Goal: Task Accomplishment & Management: Complete application form

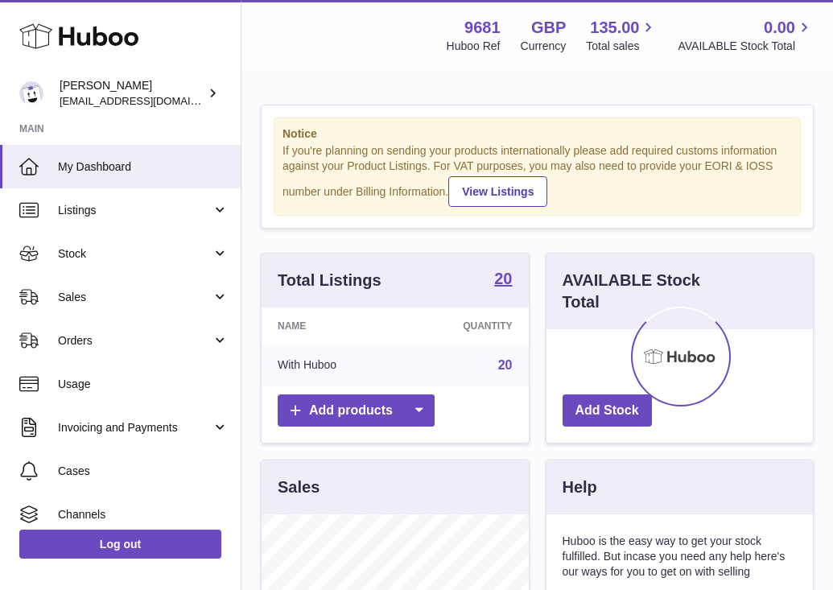
scroll to position [251, 267]
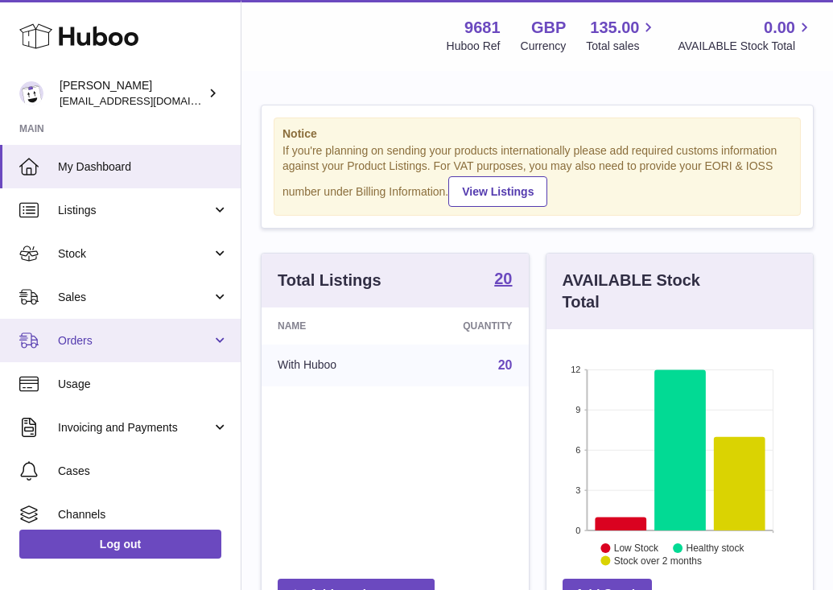
click at [126, 343] on span "Orders" at bounding box center [135, 340] width 154 height 15
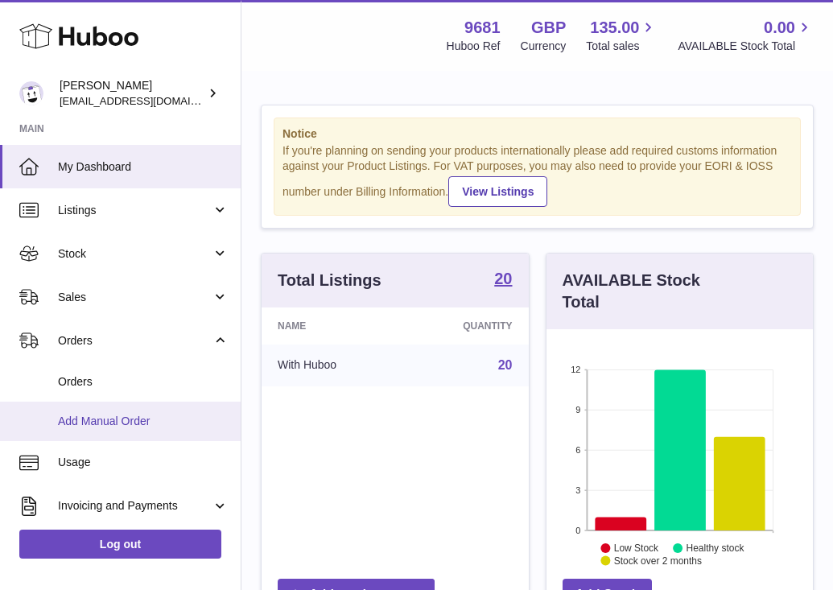
click at [159, 431] on link "Add Manual Order" at bounding box center [120, 421] width 241 height 39
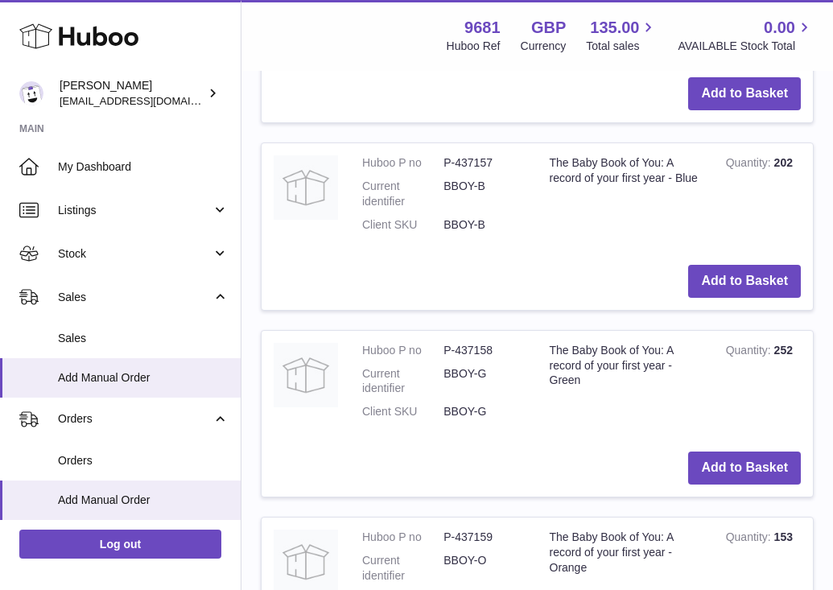
scroll to position [1532, 0]
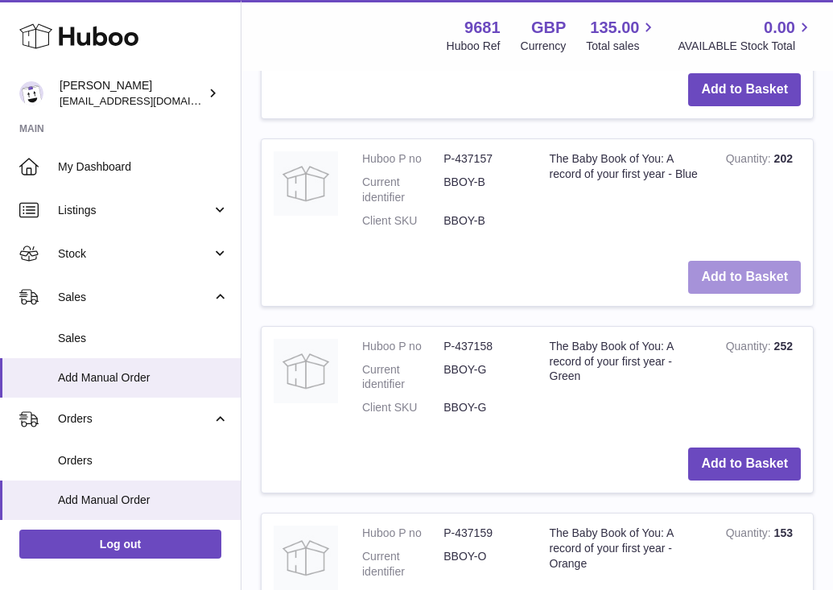
click at [745, 275] on button "Add to Basket" at bounding box center [744, 277] width 113 height 33
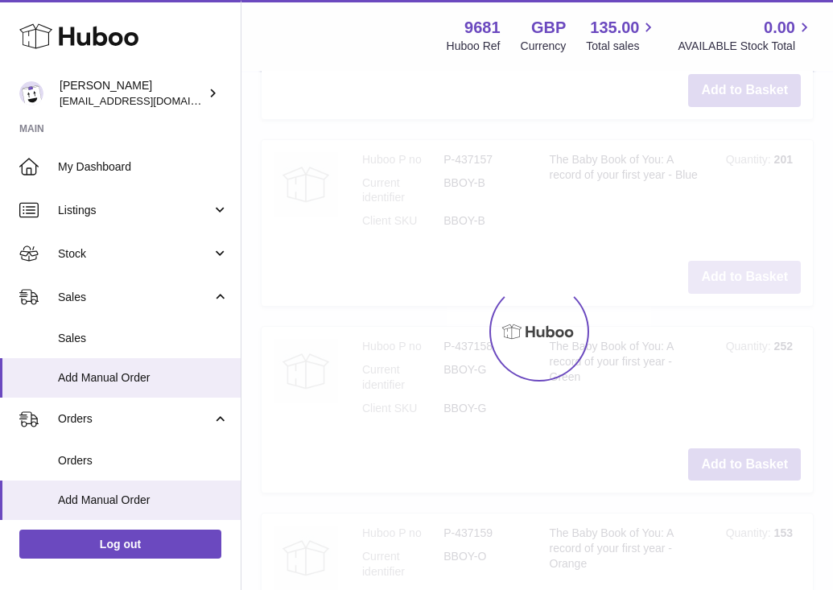
type input "*"
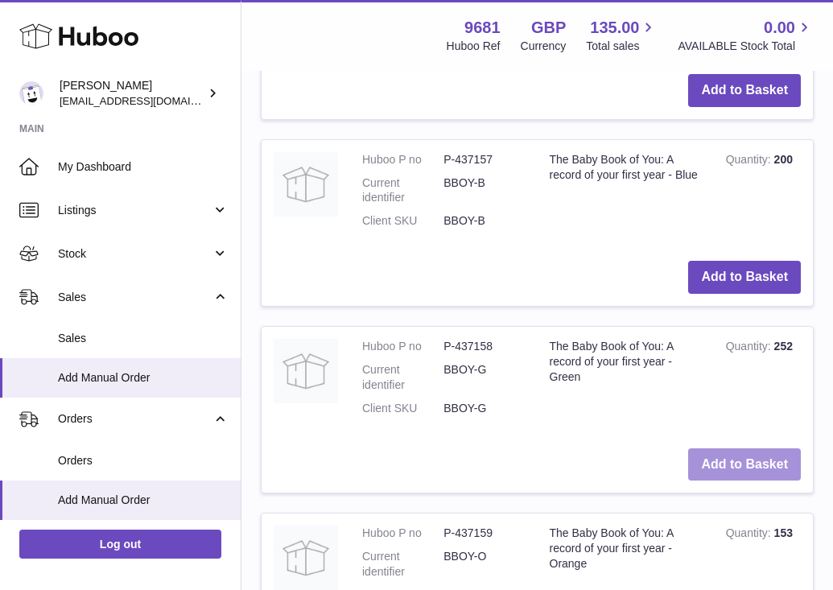
click at [709, 461] on button "Add to Basket" at bounding box center [744, 464] width 113 height 33
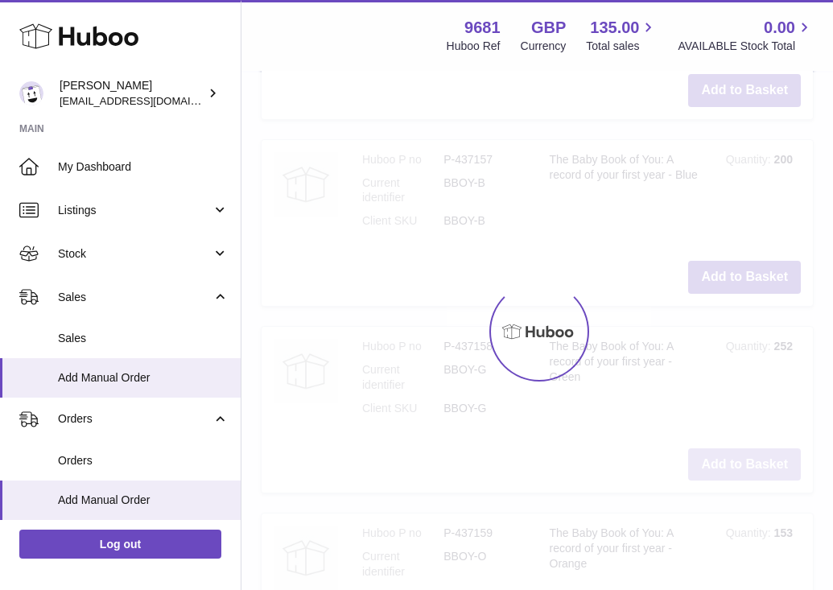
scroll to position [1924, 0]
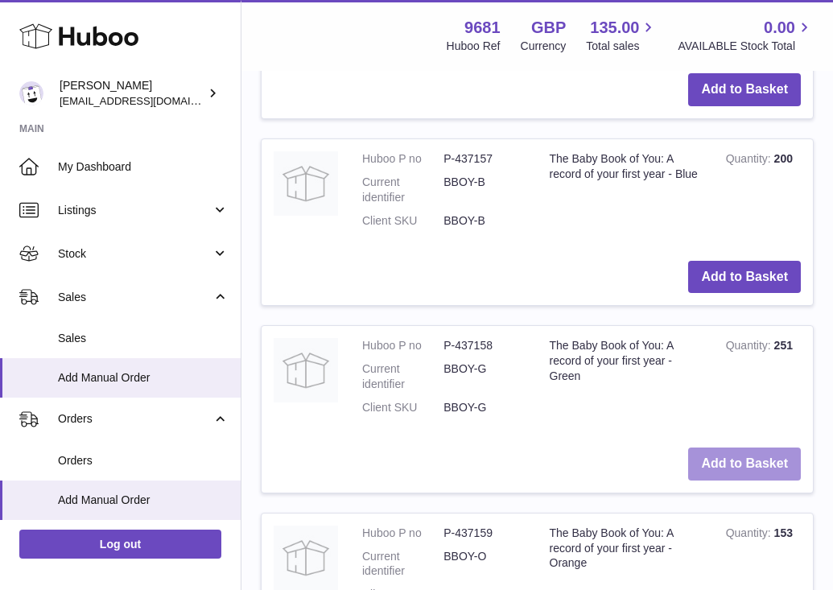
click at [709, 461] on button "Add to Basket" at bounding box center [744, 464] width 113 height 33
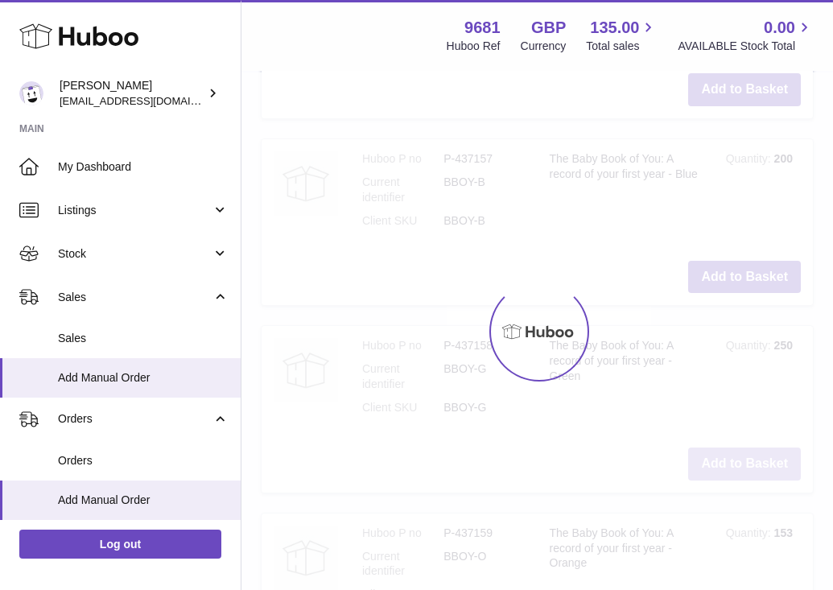
type input "*"
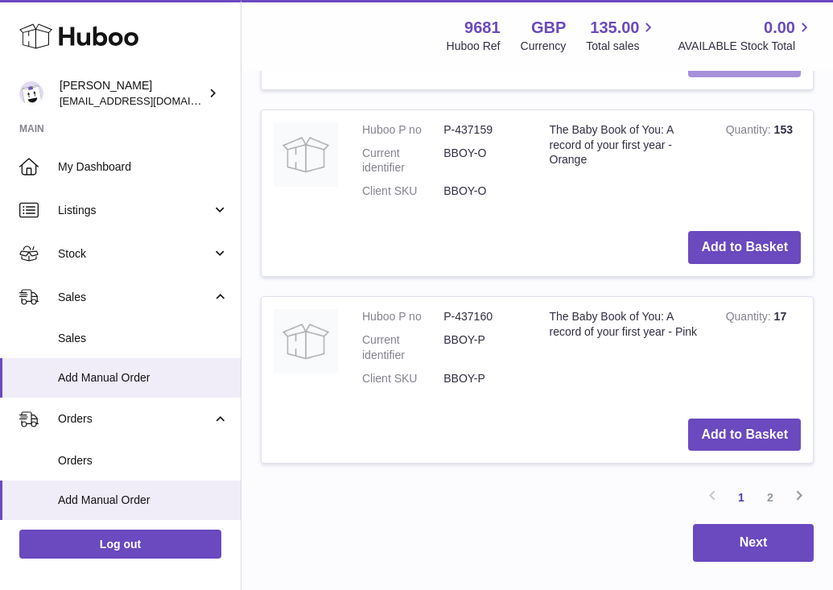
scroll to position [2331, 0]
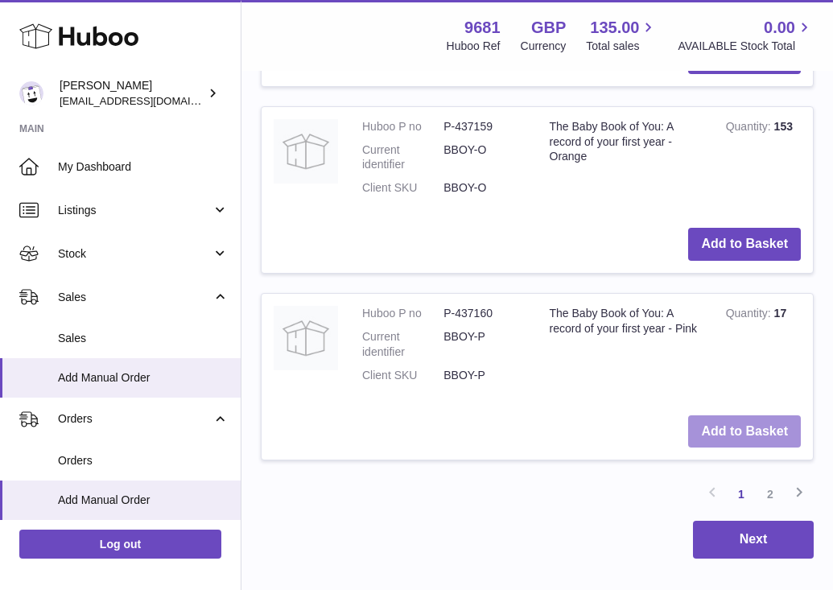
click at [750, 432] on button "Add to Basket" at bounding box center [744, 431] width 113 height 33
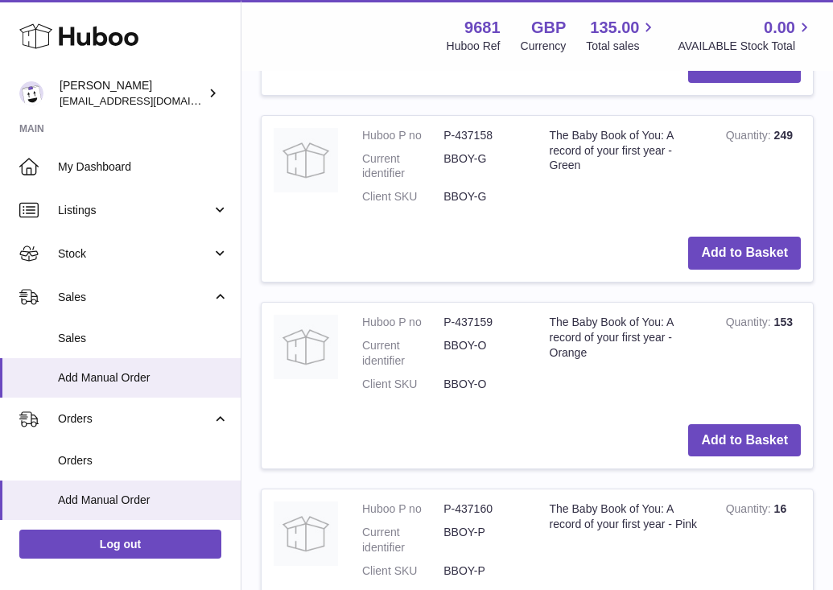
scroll to position [2527, 0]
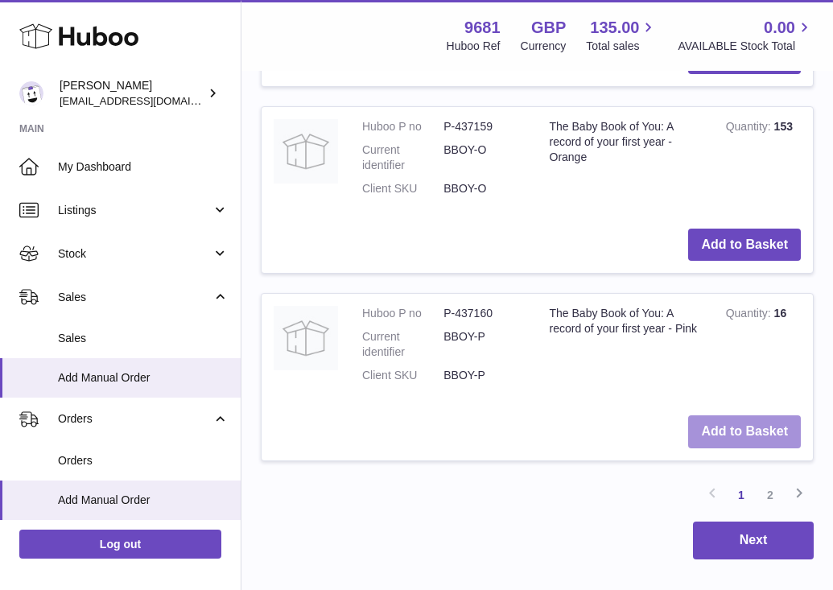
click at [750, 432] on button "Add to Basket" at bounding box center [744, 431] width 113 height 33
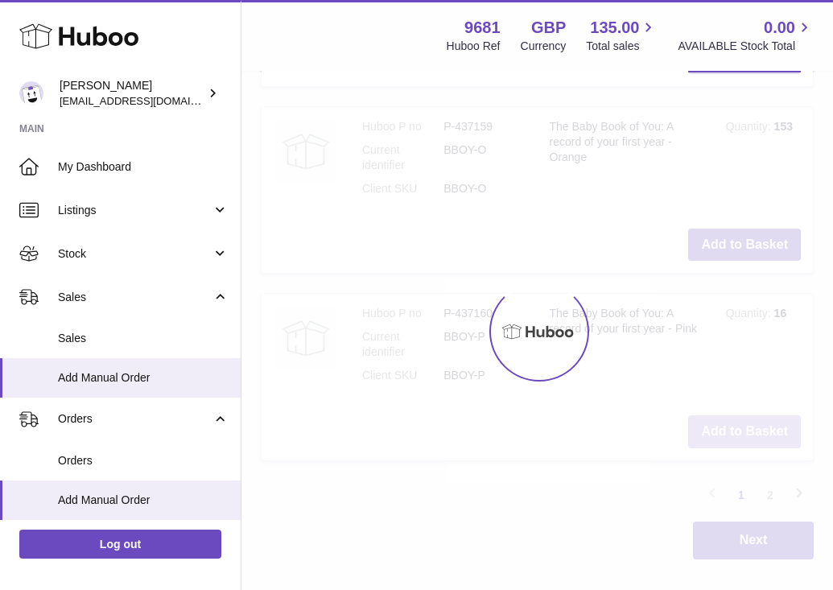
type input "*"
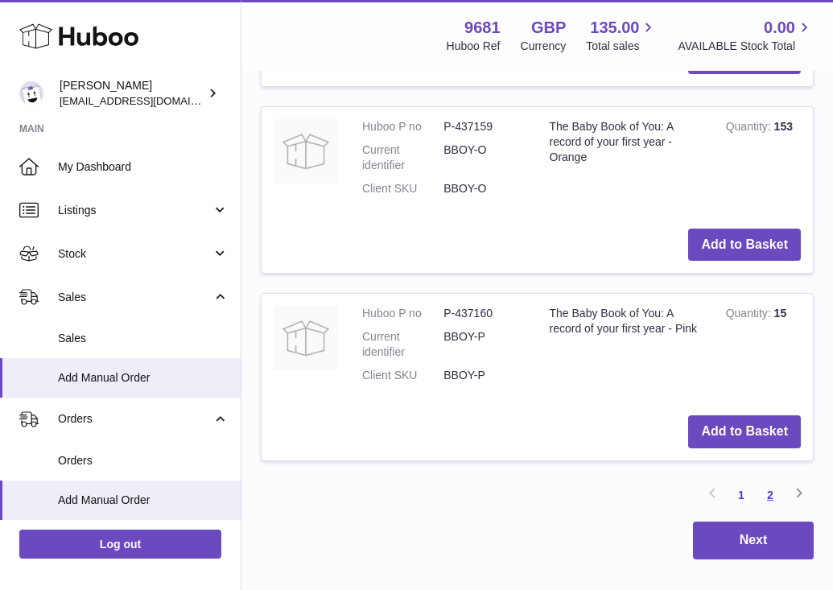
click at [771, 498] on link "2" at bounding box center [770, 495] width 29 height 29
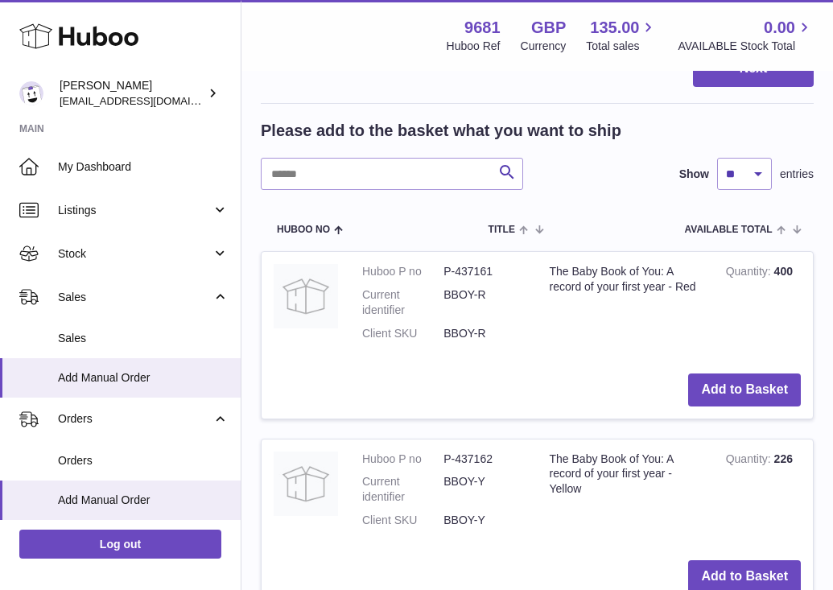
scroll to position [872, 0]
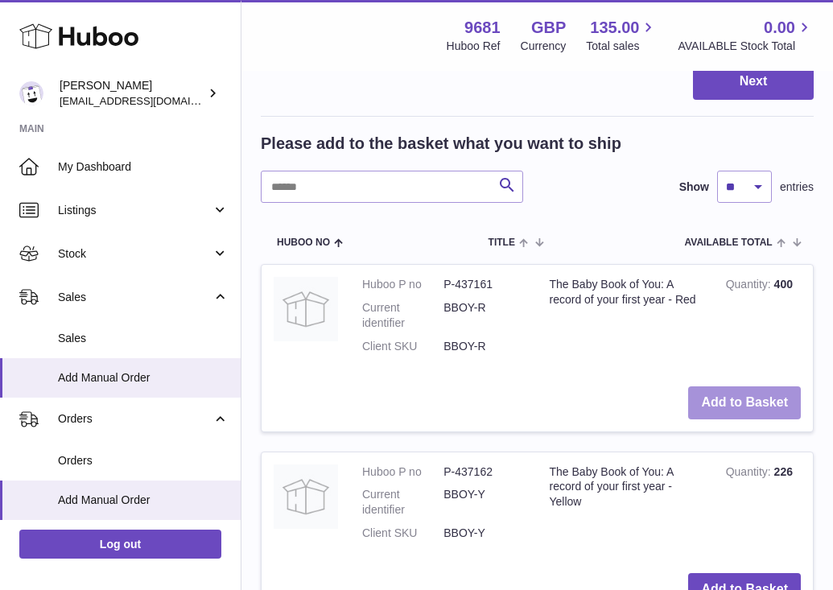
click at [768, 395] on button "Add to Basket" at bounding box center [744, 402] width 113 height 33
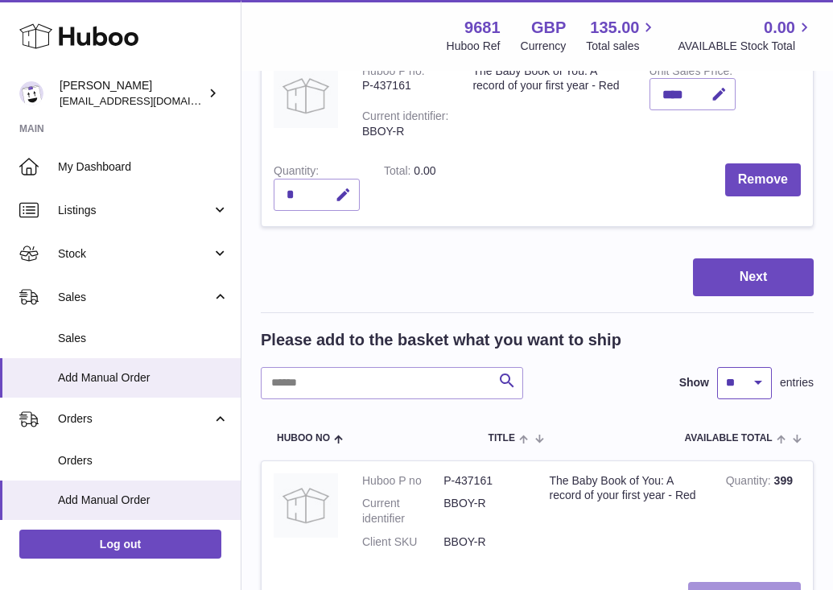
click at [768, 395] on select "** ** ** ***" at bounding box center [744, 383] width 55 height 32
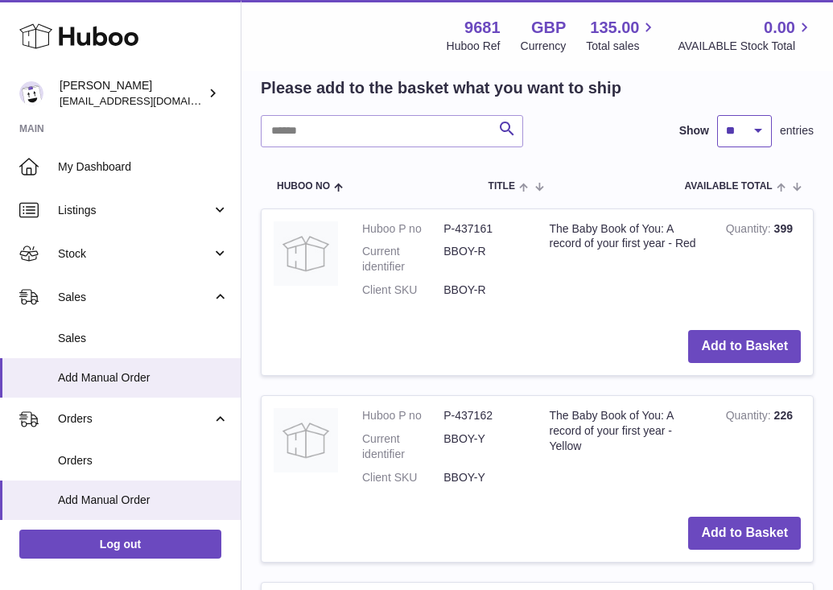
scroll to position [1131, 0]
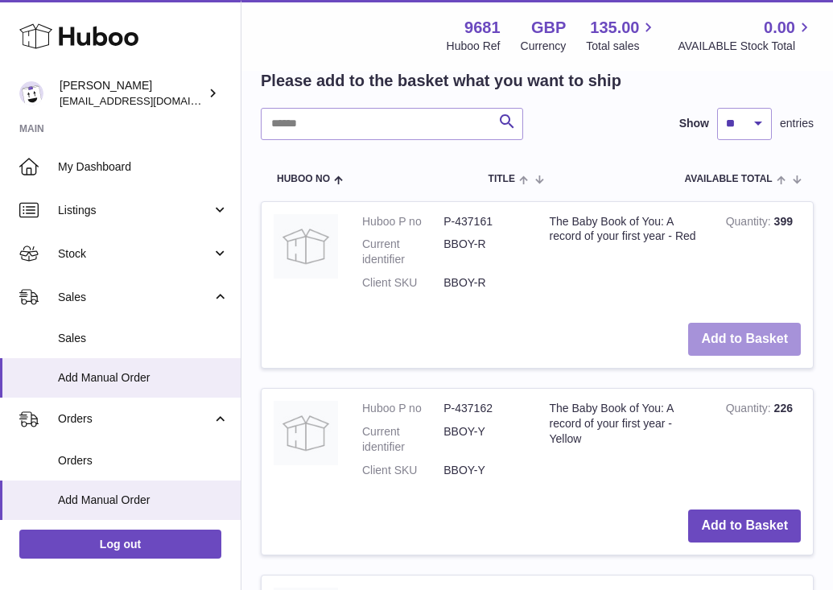
click at [754, 344] on button "Add to Basket" at bounding box center [744, 339] width 113 height 33
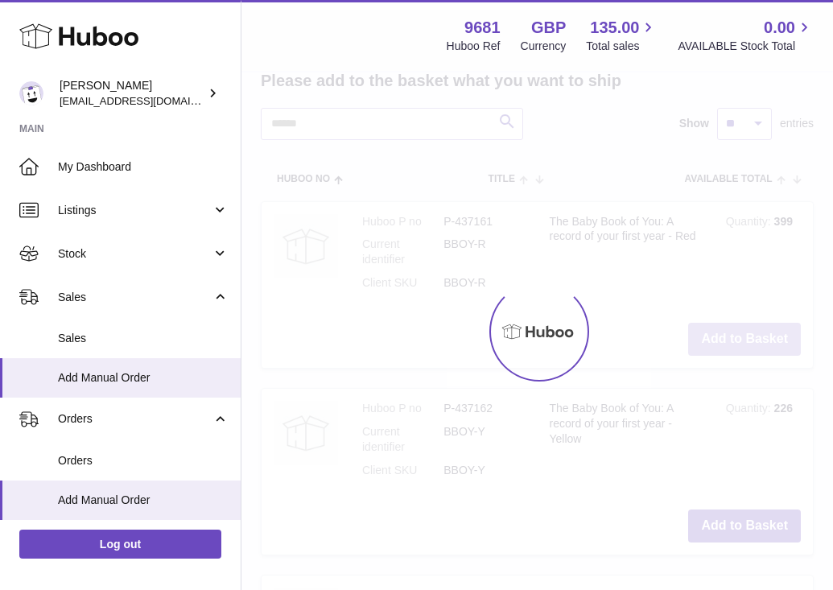
type input "*"
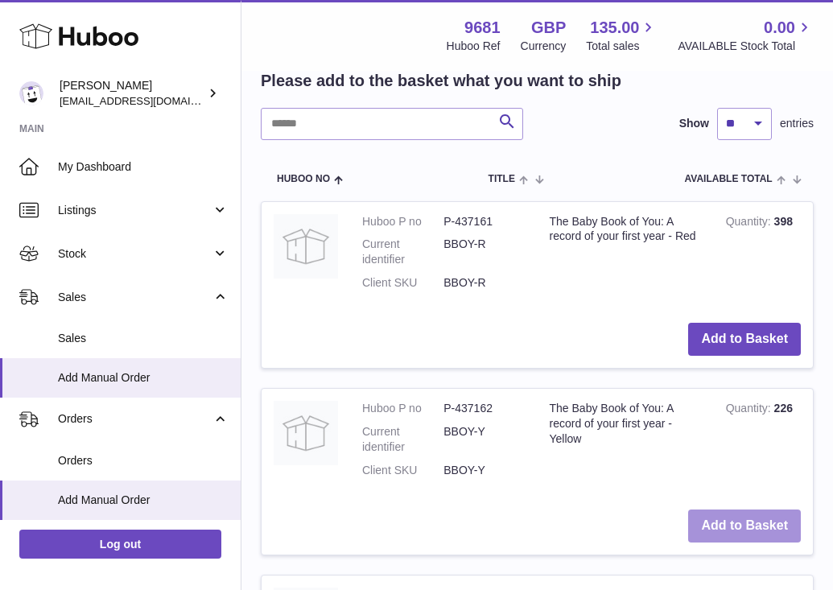
click at [771, 527] on button "Add to Basket" at bounding box center [744, 526] width 113 height 33
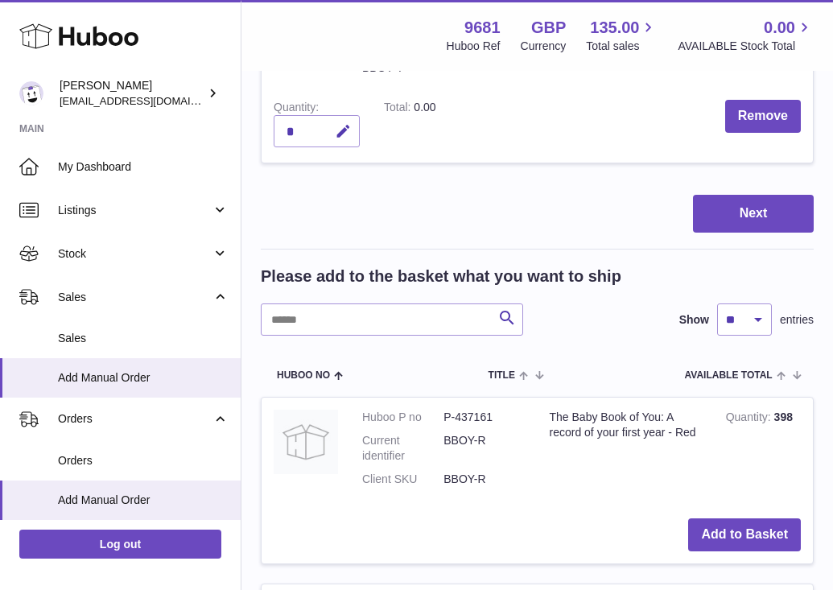
scroll to position [1327, 0]
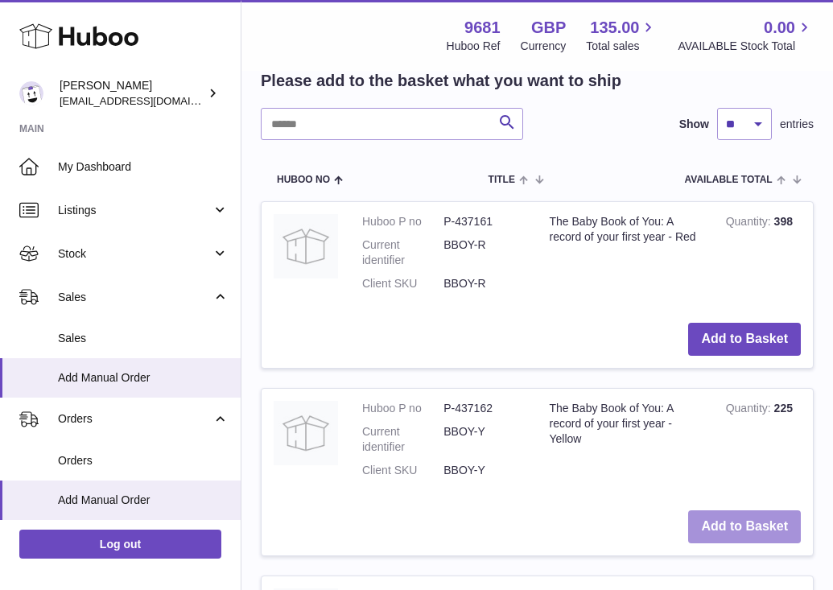
click at [771, 527] on button "Add to Basket" at bounding box center [744, 526] width 113 height 33
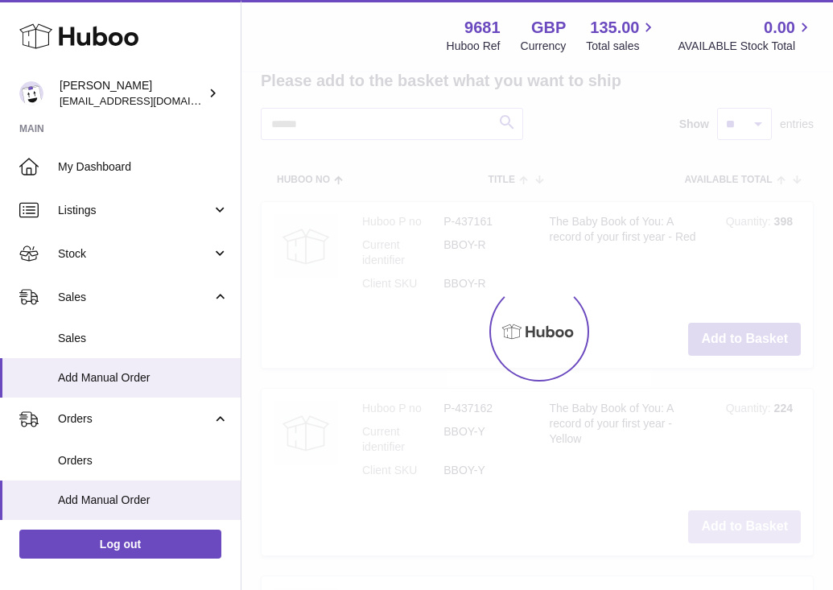
type input "*"
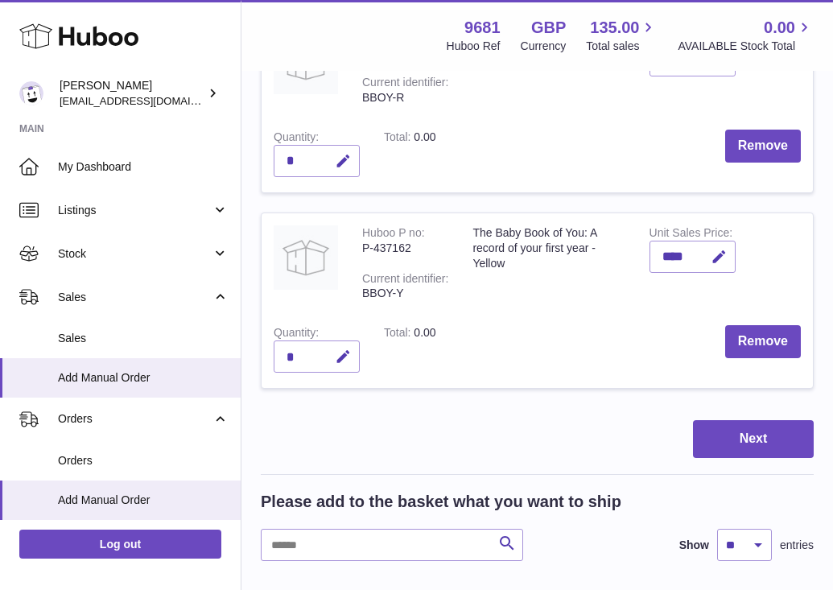
scroll to position [908, 0]
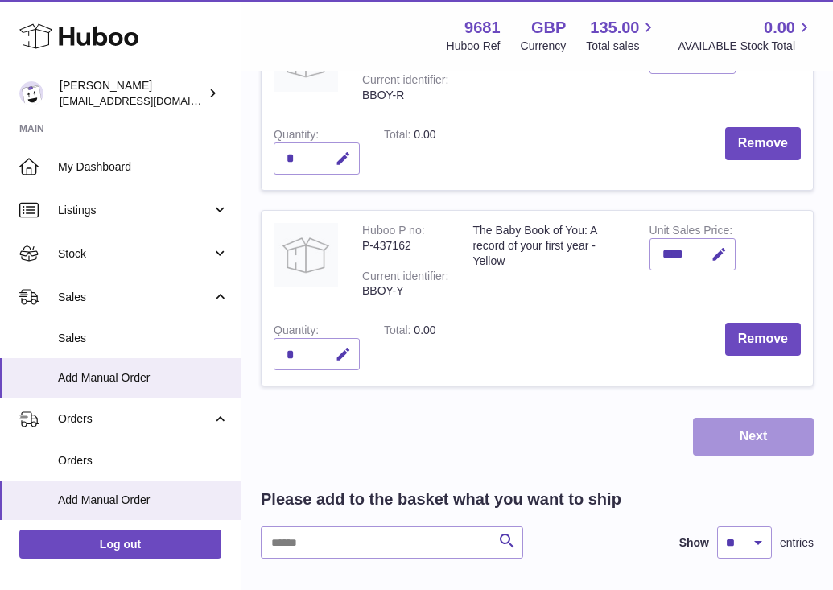
click at [783, 433] on button "Next" at bounding box center [753, 437] width 121 height 38
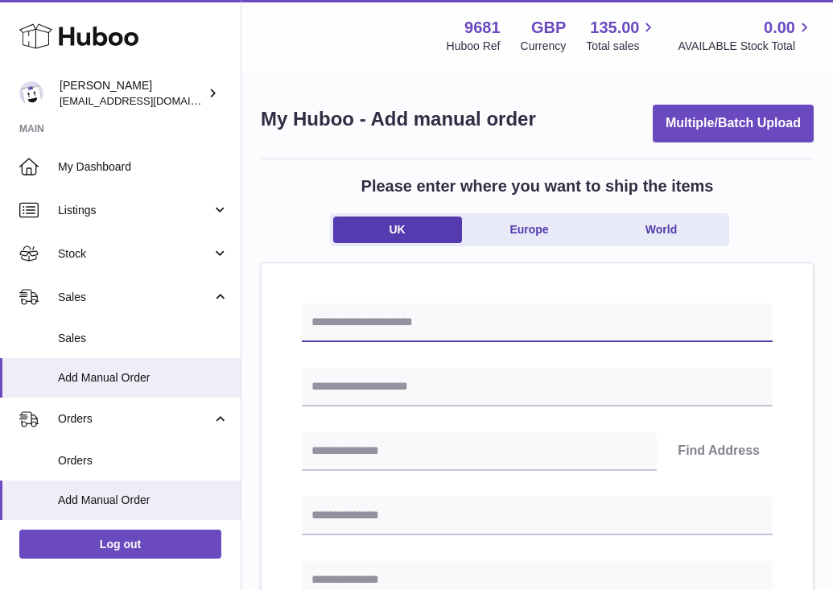
click at [505, 320] on input "text" at bounding box center [537, 323] width 471 height 39
paste input "**********"
type input "**********"
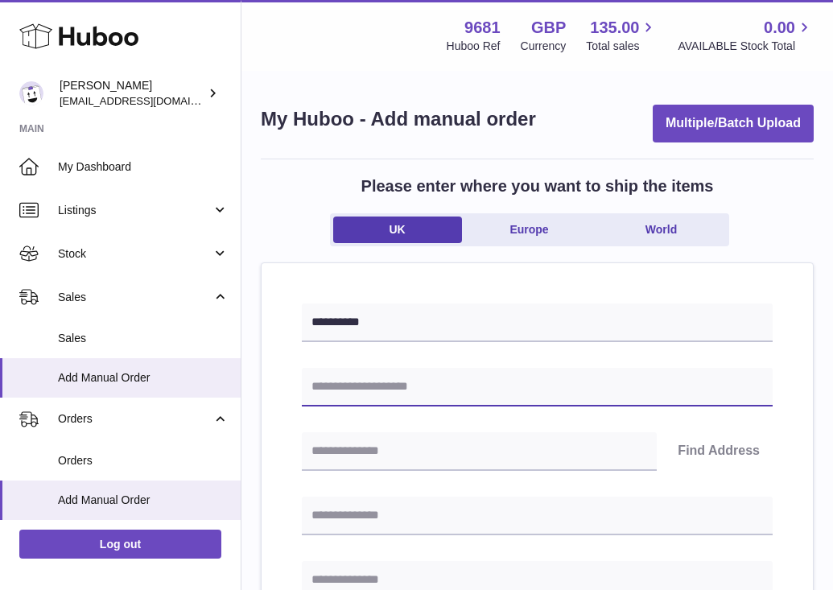
click at [455, 387] on input "text" at bounding box center [537, 387] width 471 height 39
type input "**********"
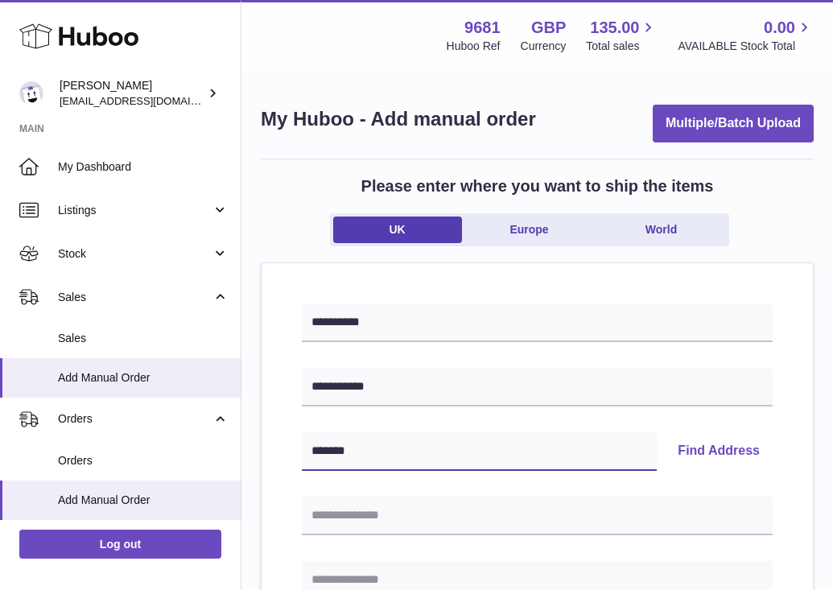
type input "*******"
click at [732, 453] on button "Find Address" at bounding box center [719, 451] width 108 height 39
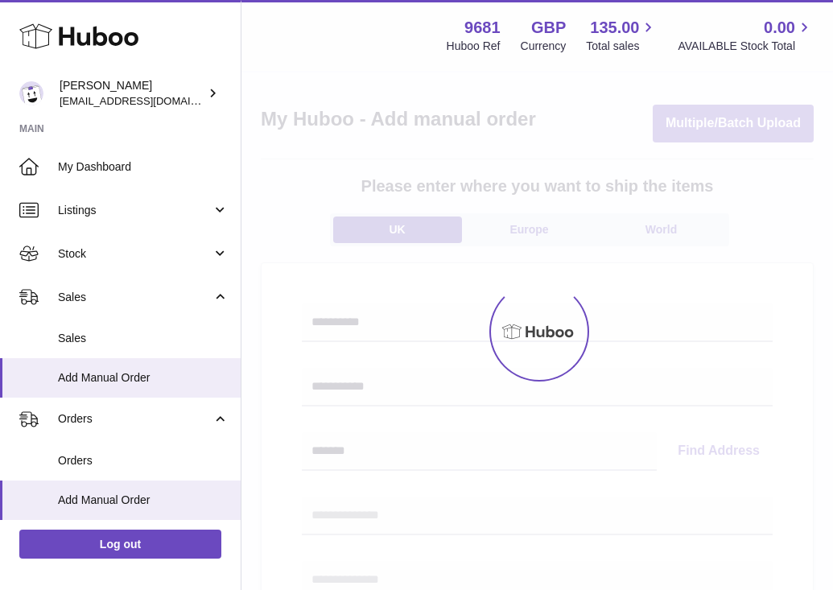
select select
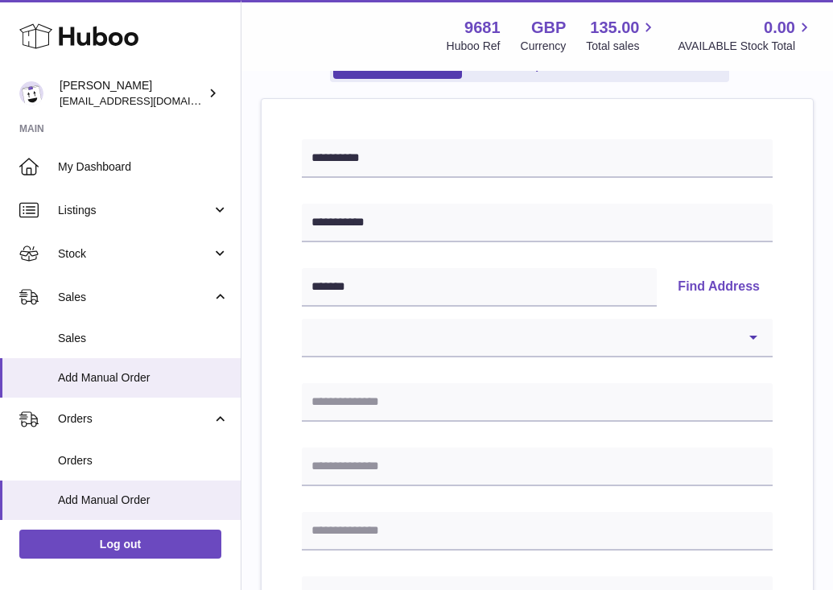
scroll to position [171, 0]
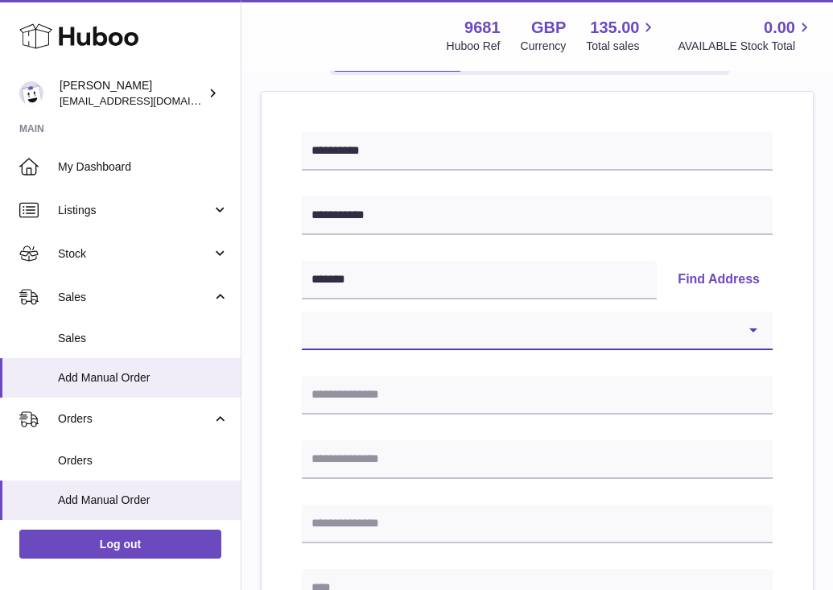
click at [746, 328] on select "**********" at bounding box center [537, 331] width 471 height 39
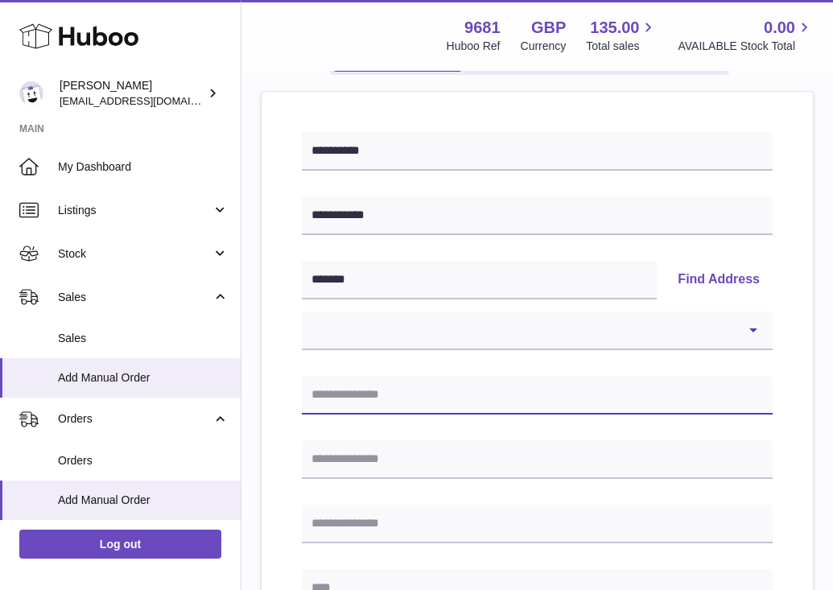
click at [457, 380] on input "text" at bounding box center [537, 395] width 471 height 39
type input "**********"
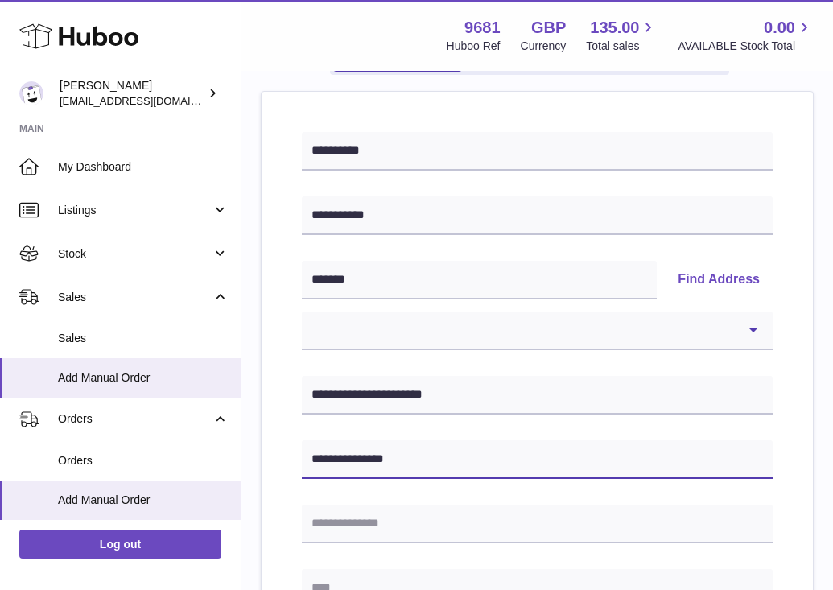
type input "**********"
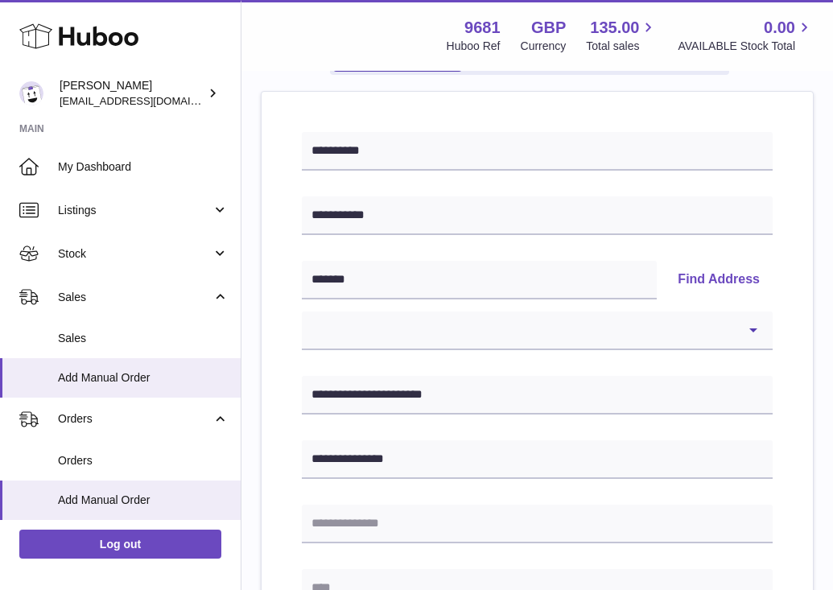
scroll to position [188, 0]
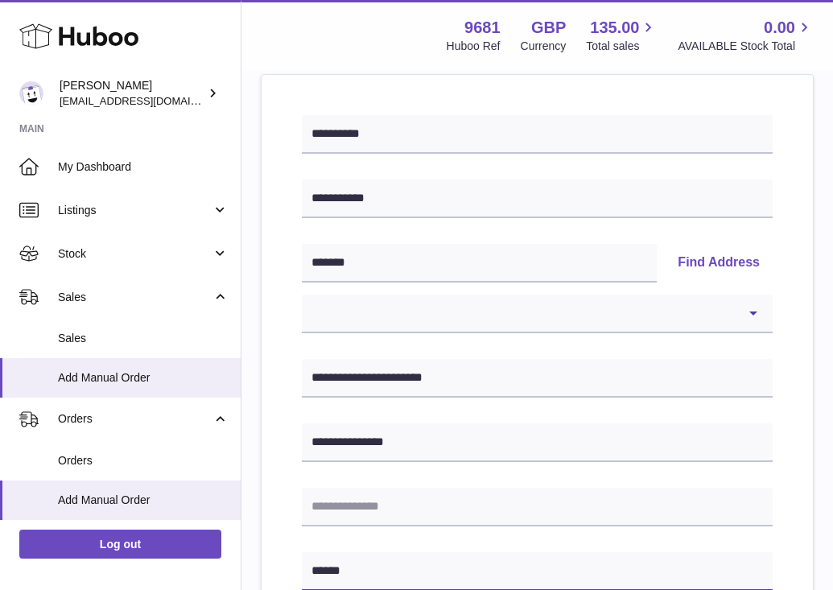
type input "******"
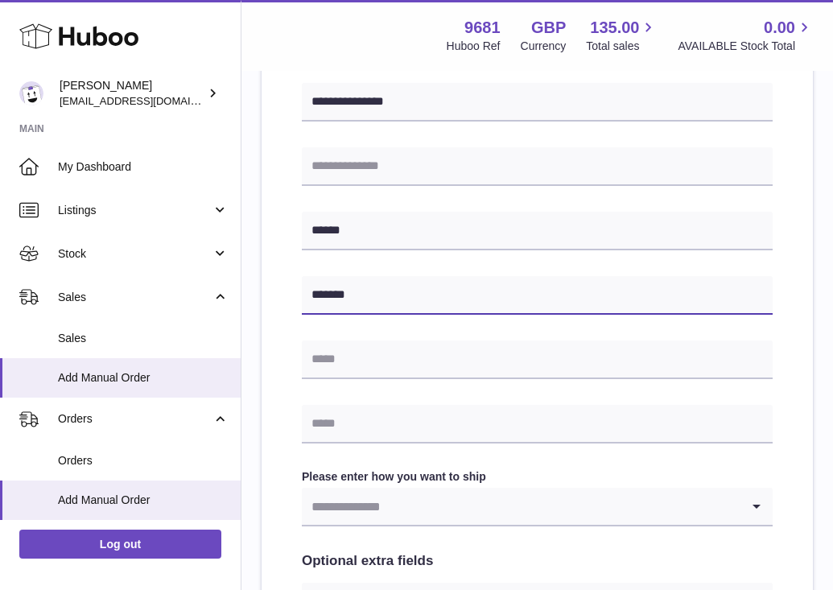
type input "*******"
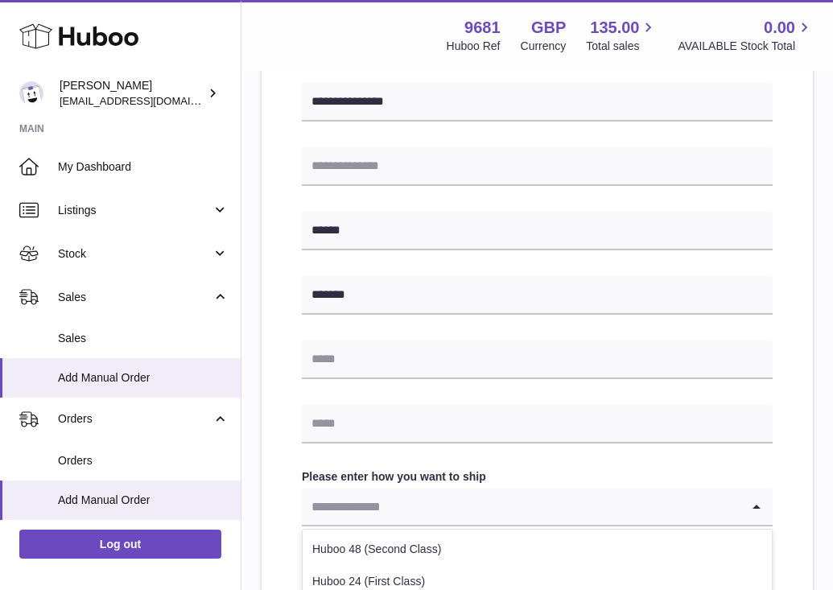
click at [571, 498] on input "Search for option" at bounding box center [521, 506] width 439 height 37
click at [479, 542] on li "Huboo 48 (Second Class)" at bounding box center [537, 550] width 469 height 32
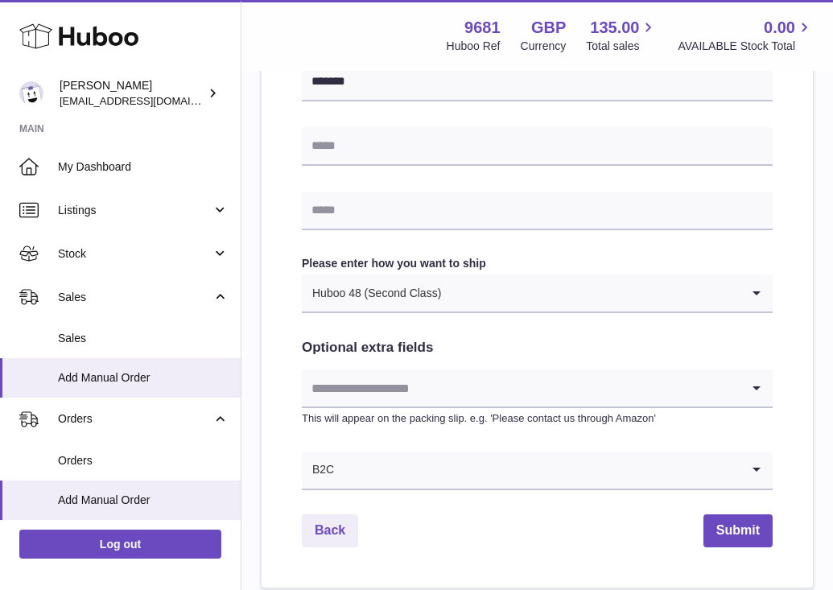
scroll to position [743, 0]
click at [717, 527] on button "Submit" at bounding box center [738, 530] width 69 height 33
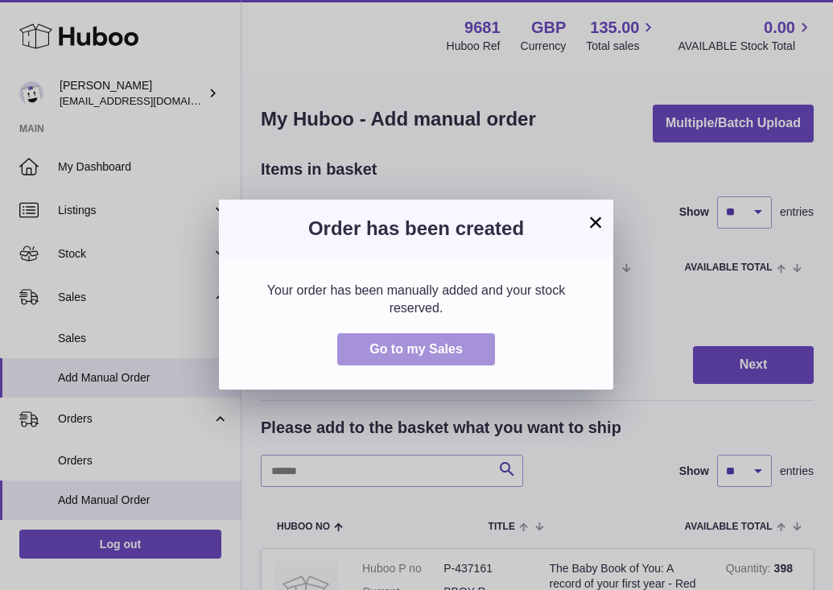
click at [423, 352] on span "Go to my Sales" at bounding box center [416, 349] width 93 height 14
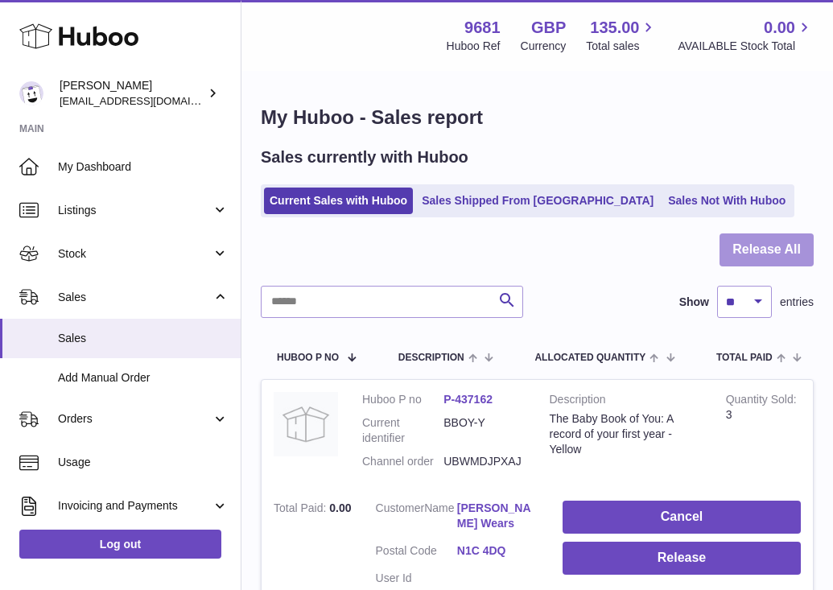
click at [782, 250] on button "Release All" at bounding box center [767, 249] width 94 height 33
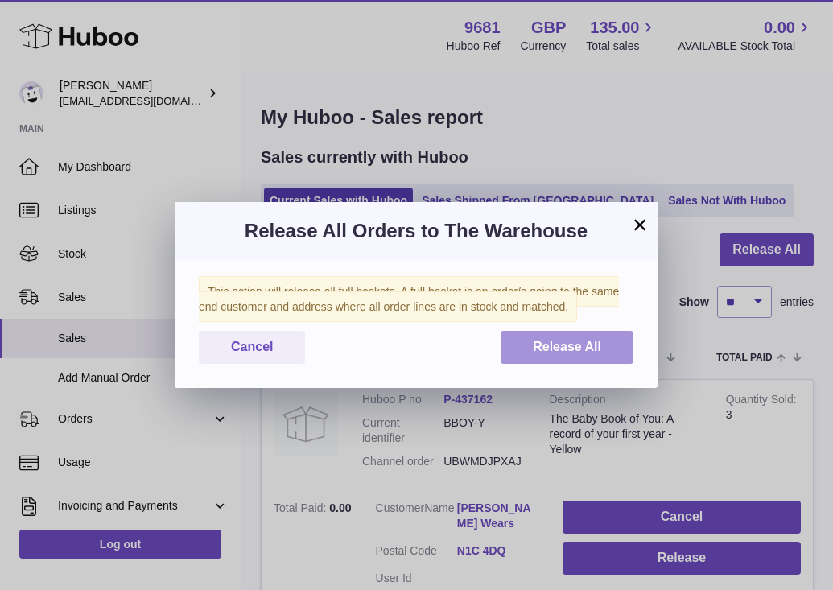
click at [593, 344] on span "Release All" at bounding box center [567, 347] width 68 height 14
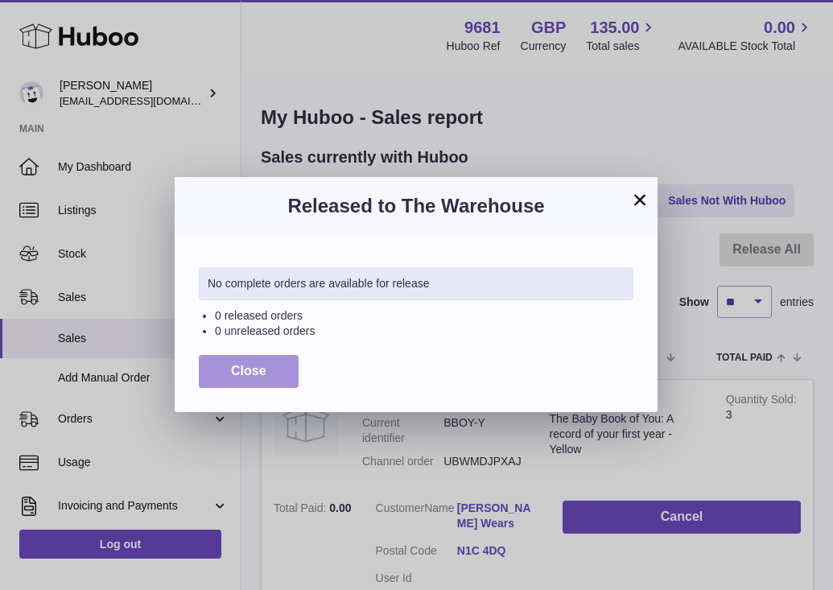
click at [269, 374] on button "Close" at bounding box center [249, 371] width 100 height 33
